Goal: Information Seeking & Learning: Learn about a topic

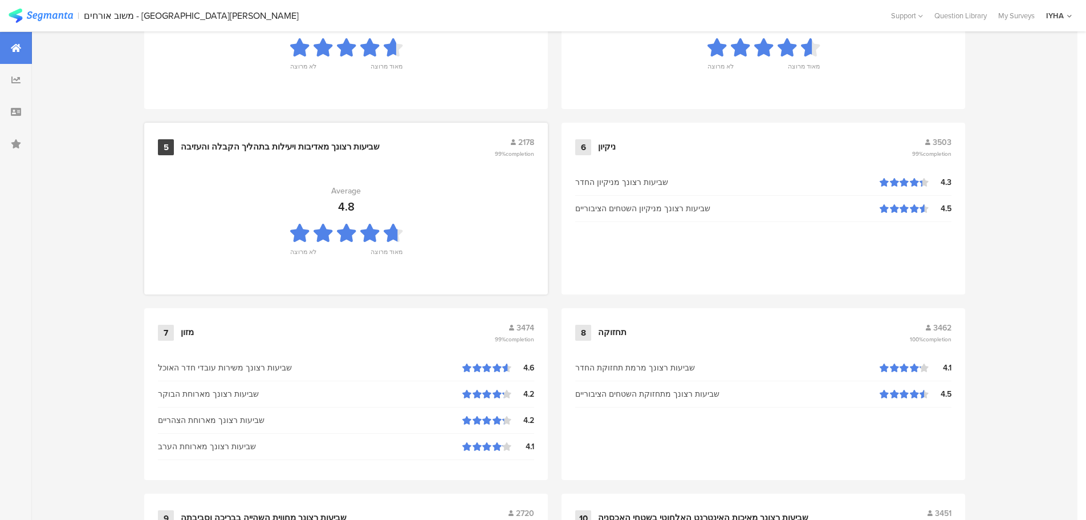
scroll to position [1153, 0]
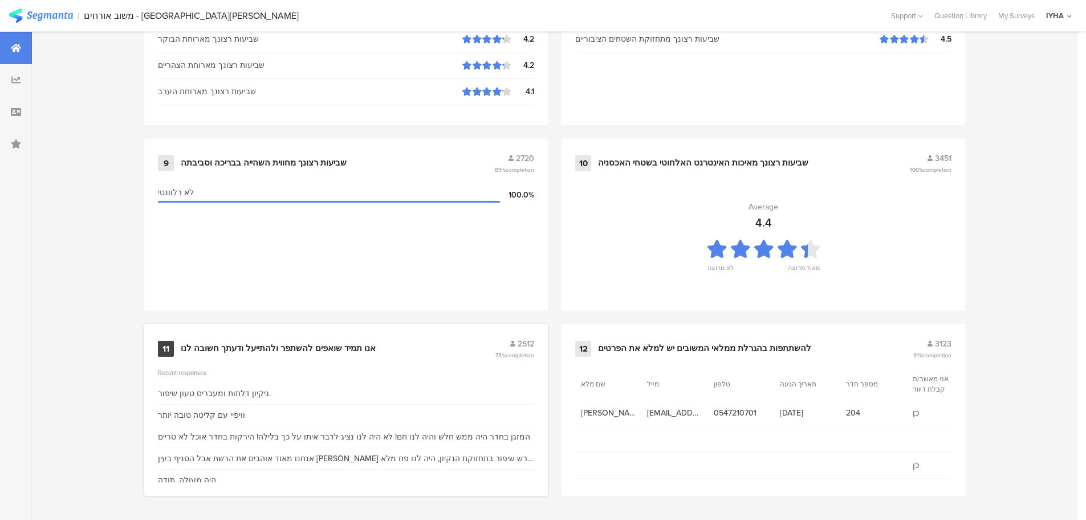
click at [350, 349] on div "אנו תמיד שואפים להשתפר ולהתייעל ודעתך חשובה לנו" at bounding box center [278, 348] width 195 height 11
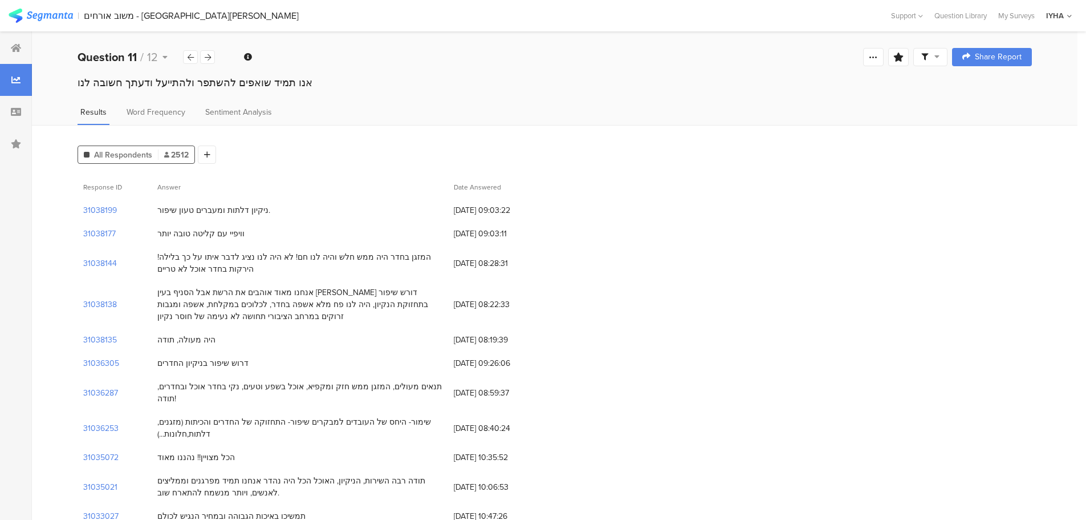
click at [215, 207] on div "ניקיון דלתות ומעברים טעון שיפור." at bounding box center [213, 210] width 113 height 12
click at [214, 207] on div "ניקיון דלתות ומעברים טעון שיפור." at bounding box center [213, 210] width 113 height 12
click at [224, 232] on div "וויפיי עם קליטה טובה יותר" at bounding box center [200, 234] width 87 height 12
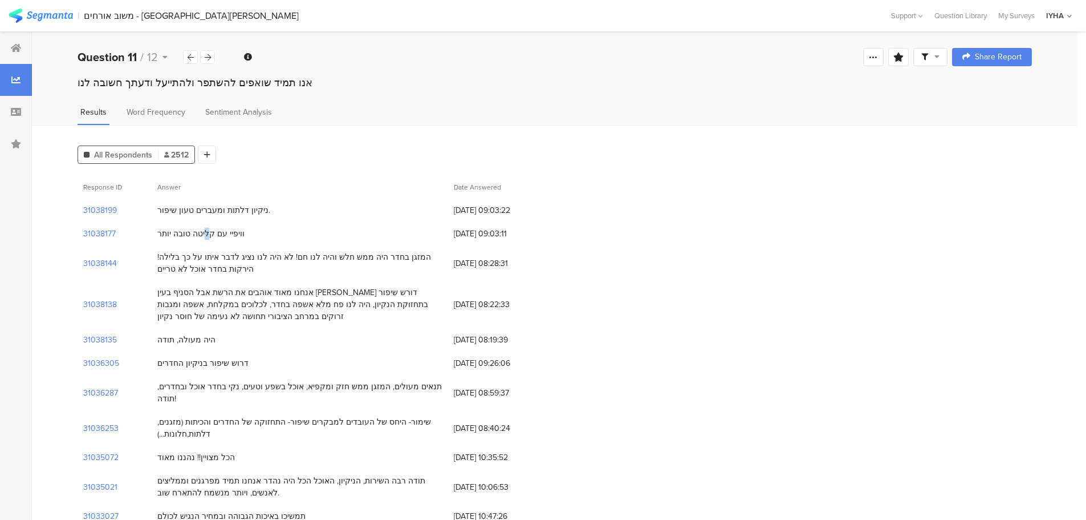
click at [224, 232] on div "וויפיי עם קליטה טובה יותר" at bounding box center [200, 234] width 87 height 12
drag, startPoint x: 158, startPoint y: 208, endPoint x: 272, endPoint y: 232, distance: 116.5
click at [272, 232] on div "וויפיי עם קליטה טובה יותר" at bounding box center [300, 233] width 297 height 23
drag, startPoint x: 158, startPoint y: 209, endPoint x: 259, endPoint y: 212, distance: 101.6
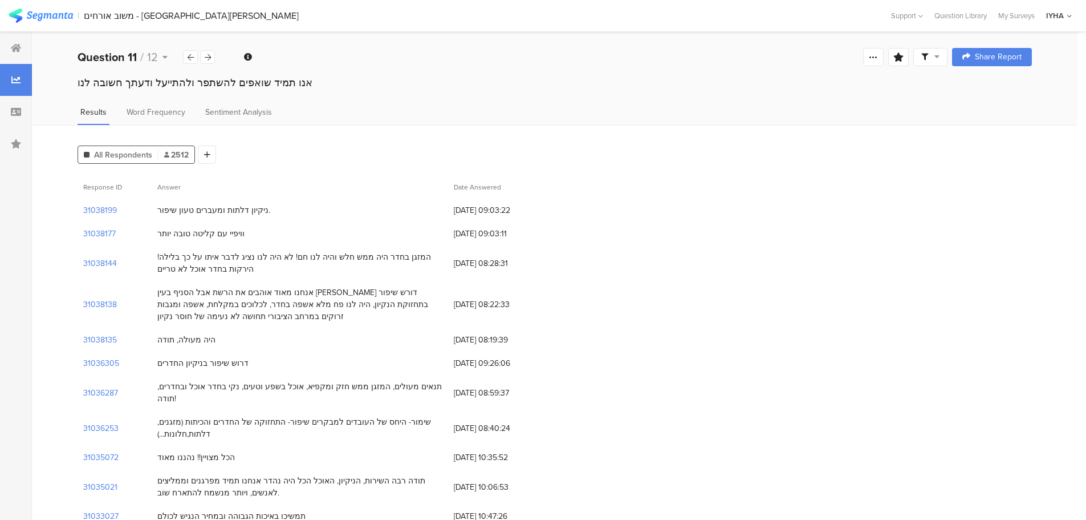
click at [259, 212] on div "ניקיון דלתות ומעברים טעון שיפור." at bounding box center [300, 209] width 297 height 23
click at [195, 232] on div "וויפיי עם קליטה טובה יותר" at bounding box center [200, 234] width 87 height 12
drag, startPoint x: 158, startPoint y: 234, endPoint x: 240, endPoint y: 232, distance: 81.6
click at [240, 232] on div "וויפיי עם קליטה טובה יותר" at bounding box center [300, 233] width 297 height 23
drag, startPoint x: 159, startPoint y: 209, endPoint x: 265, endPoint y: 209, distance: 106.6
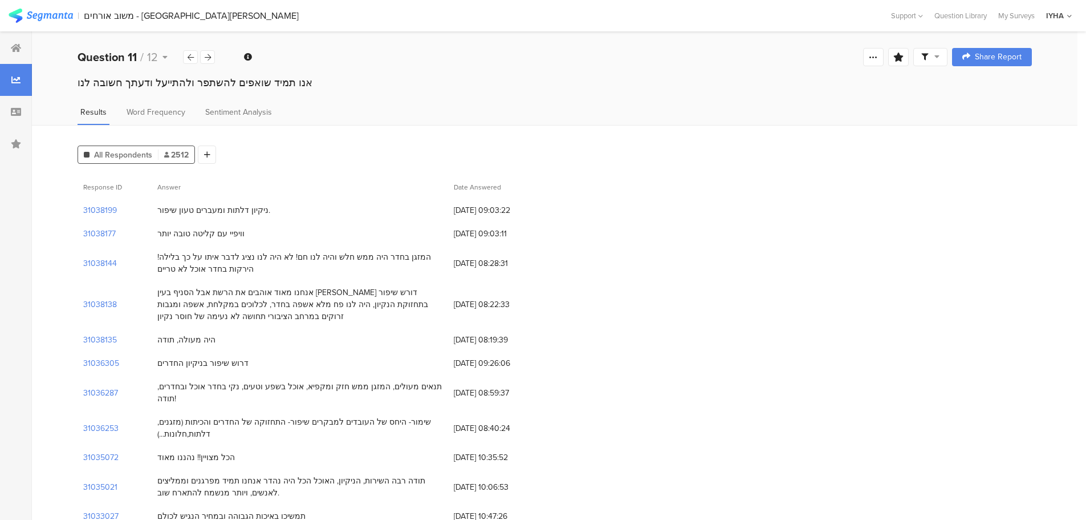
click at [265, 209] on div "ניקיון דלתות ומעברים טעון שיפור." at bounding box center [300, 209] width 297 height 23
drag, startPoint x: 159, startPoint y: 232, endPoint x: 238, endPoint y: 234, distance: 79.3
click at [238, 234] on div "וויפיי עם קליטה טובה יותר" at bounding box center [300, 233] width 297 height 23
drag, startPoint x: 159, startPoint y: 257, endPoint x: 230, endPoint y: 272, distance: 73.4
click at [230, 272] on div "המזגן בחדר היה ממש חלש והיה לנו חם! לא היה לנו נציג לדבר איתו על כך בלילה! הירק…" at bounding box center [299, 263] width 285 height 24
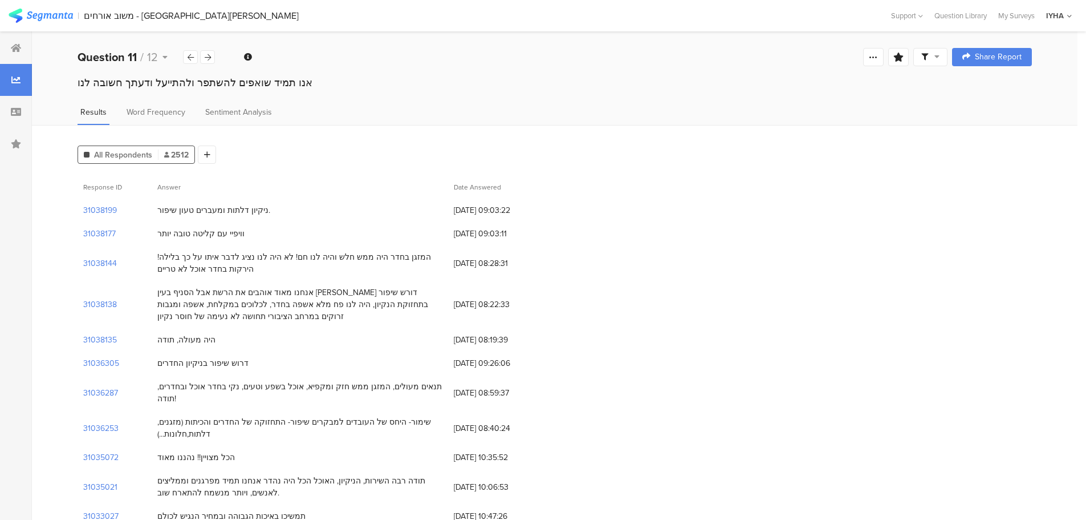
click at [224, 232] on div "וויפיי עם קליטה טובה יותר" at bounding box center [200, 234] width 87 height 12
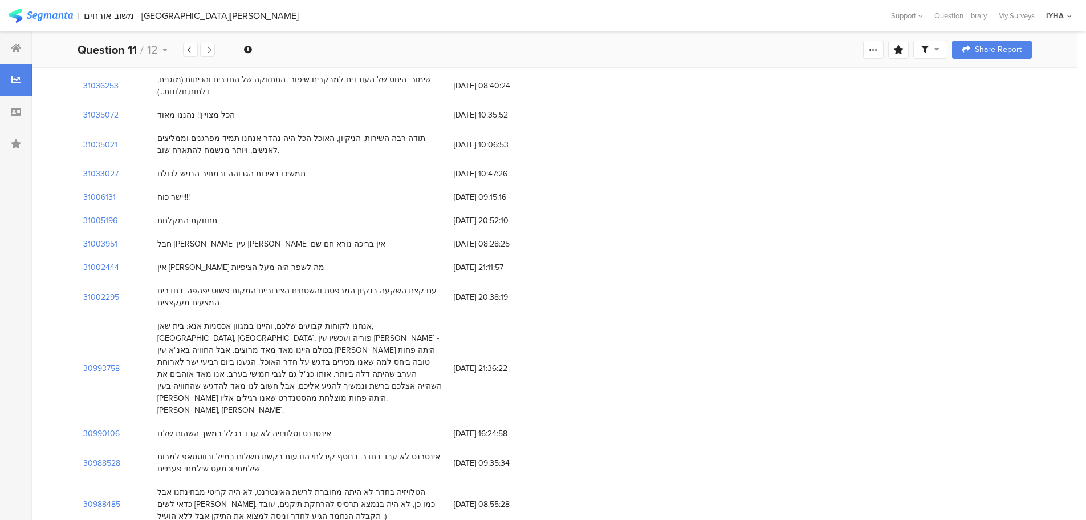
scroll to position [456, 0]
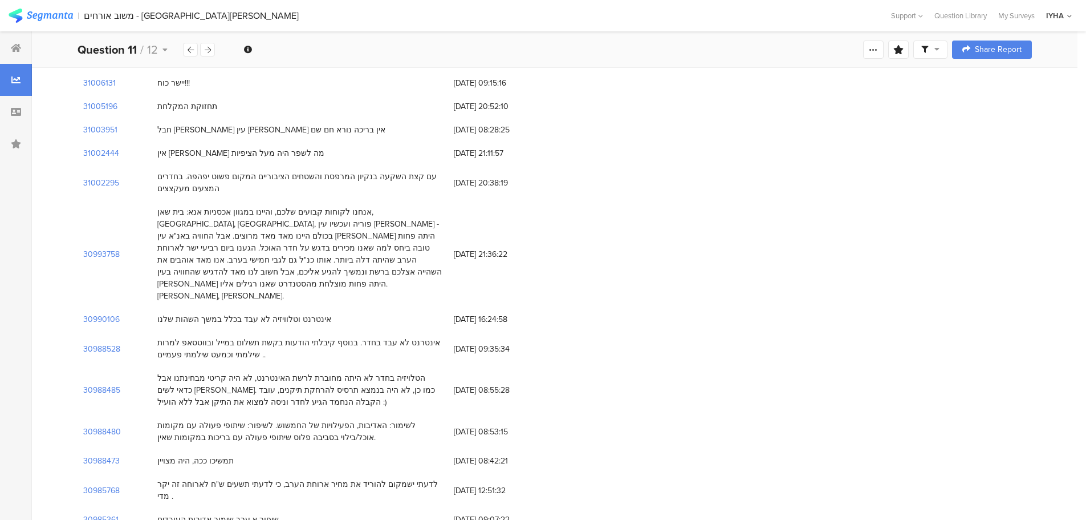
drag, startPoint x: 423, startPoint y: 389, endPoint x: 313, endPoint y: 413, distance: 113.2
click at [313, 449] on div "תמשיכו ככה, היה מצויין" at bounding box center [300, 460] width 297 height 23
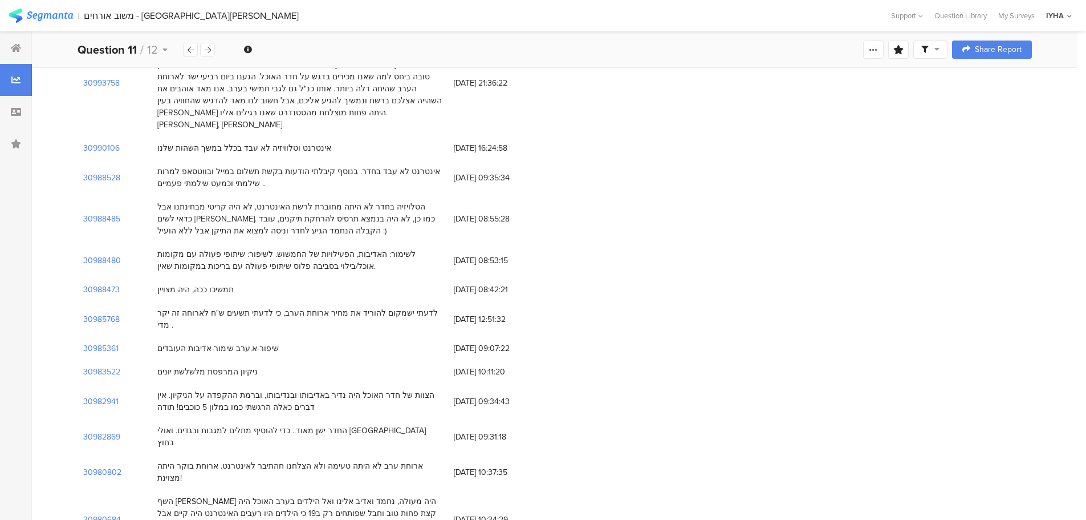
scroll to position [0, 0]
